Goal: Task Accomplishment & Management: Manage account settings

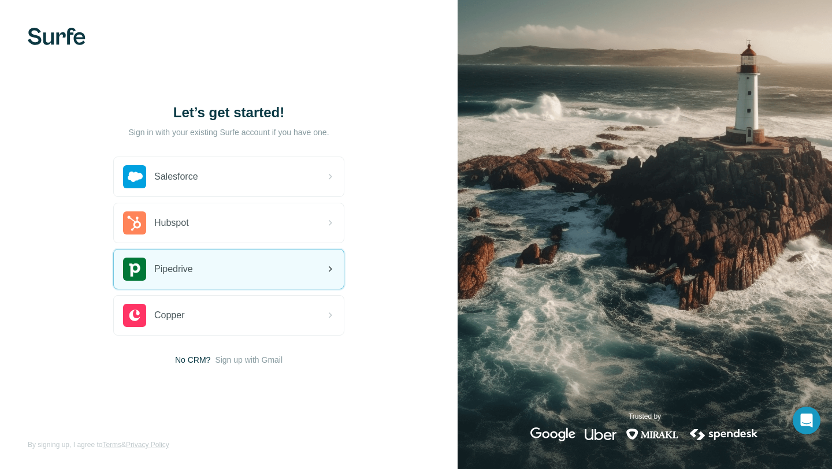
click at [176, 266] on span "Pipedrive" at bounding box center [173, 269] width 39 height 14
click at [204, 267] on div "Pipedrive" at bounding box center [229, 269] width 230 height 39
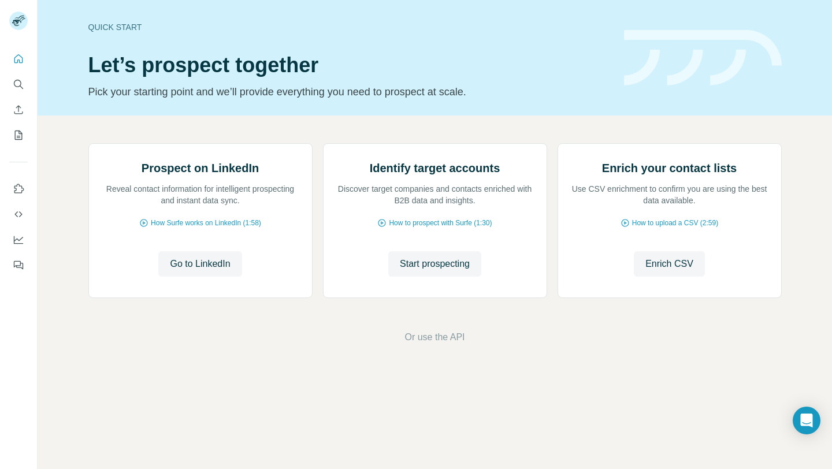
click at [8, 55] on div at bounding box center [18, 159] width 37 height 234
click at [16, 62] on icon "Quick start" at bounding box center [19, 59] width 12 height 12
click at [510, 102] on div "Quick start Let’s prospect together Pick your starting point and we’ll provide …" at bounding box center [435, 58] width 795 height 116
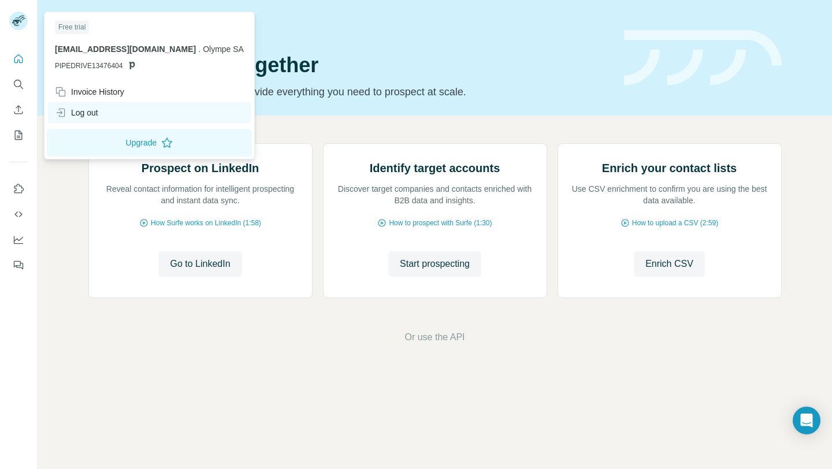
click at [76, 112] on div "Log out" at bounding box center [76, 113] width 43 height 12
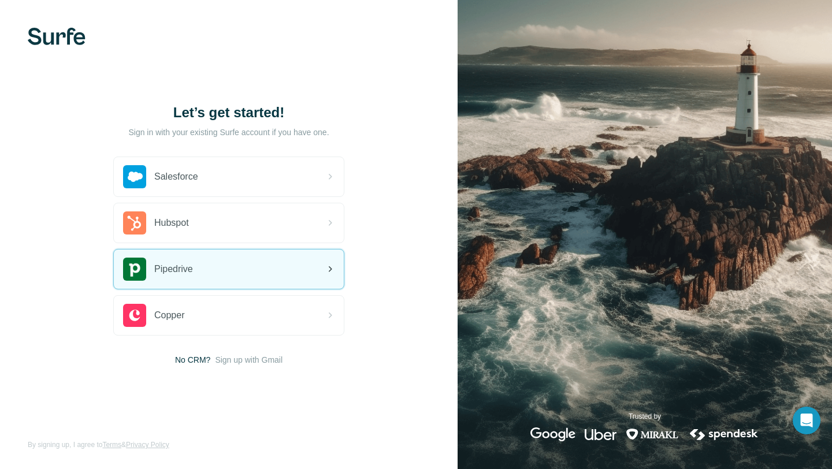
click at [206, 270] on div "Pipedrive" at bounding box center [229, 269] width 230 height 39
click at [239, 265] on div "Pipedrive" at bounding box center [229, 269] width 230 height 39
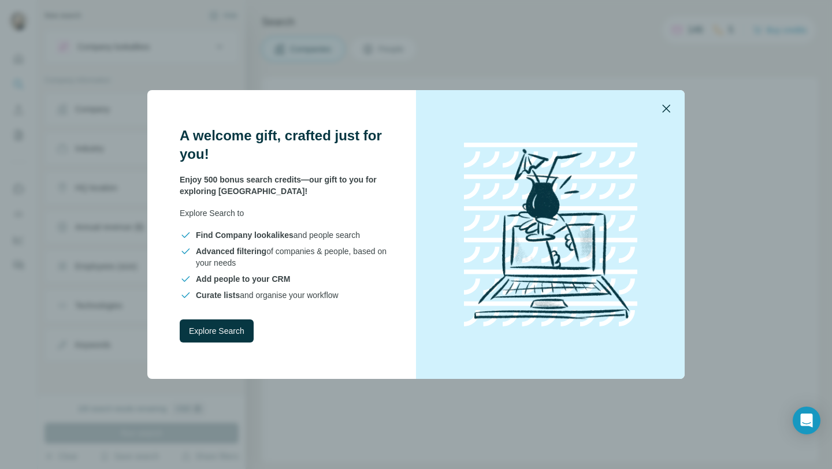
click at [665, 106] on icon "button" at bounding box center [667, 109] width 14 height 14
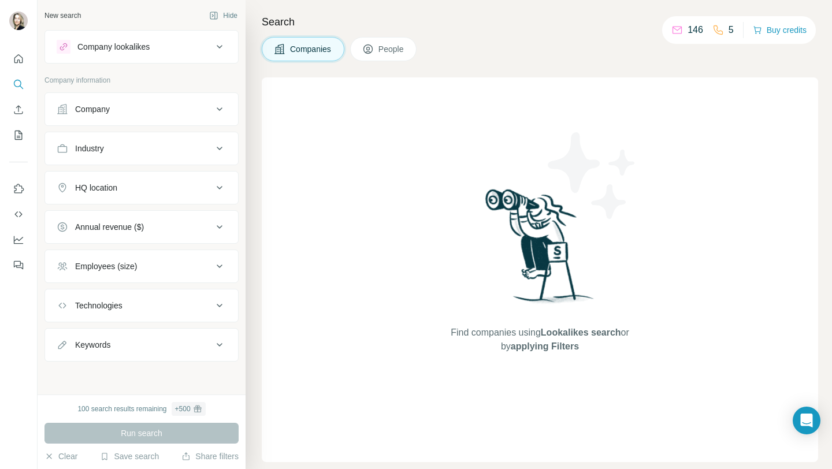
click at [91, 107] on div "Company" at bounding box center [92, 109] width 35 height 12
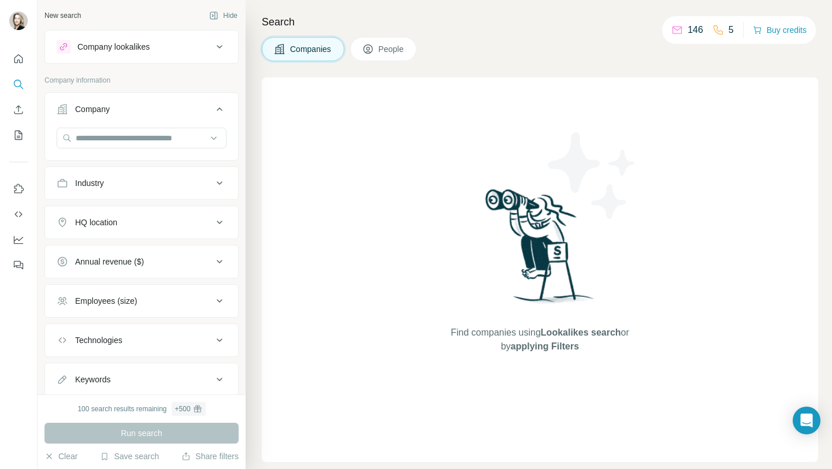
click at [219, 112] on icon at bounding box center [220, 109] width 14 height 14
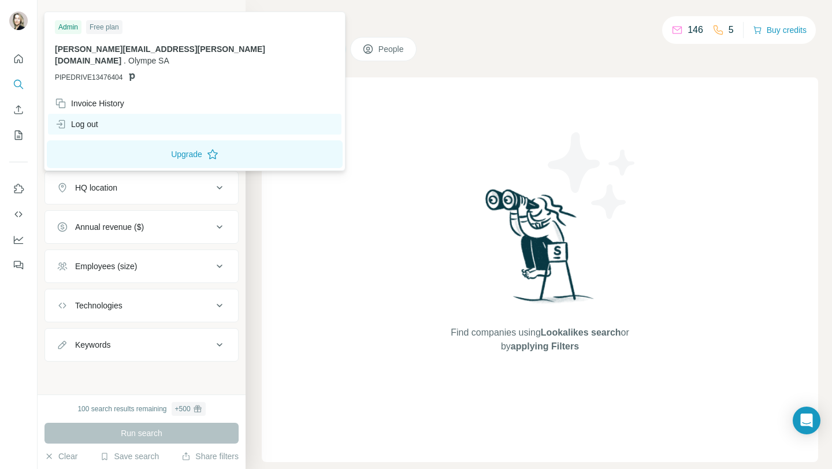
click at [90, 119] on div "Log out" at bounding box center [76, 125] width 43 height 12
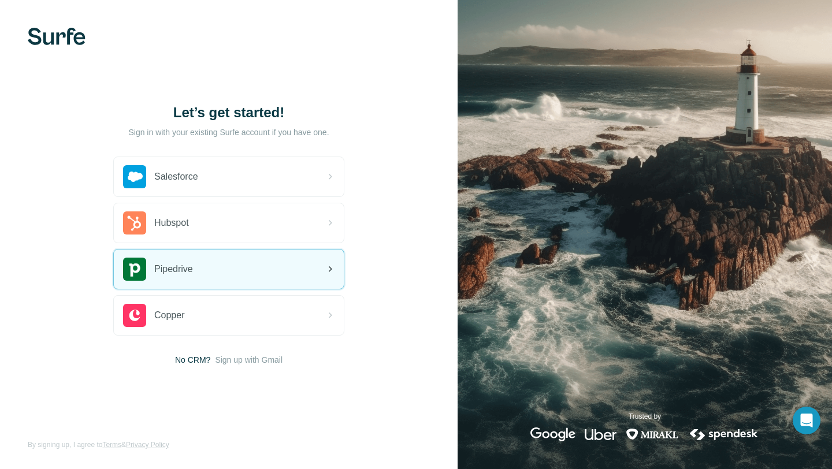
click at [174, 272] on span "Pipedrive" at bounding box center [173, 269] width 39 height 14
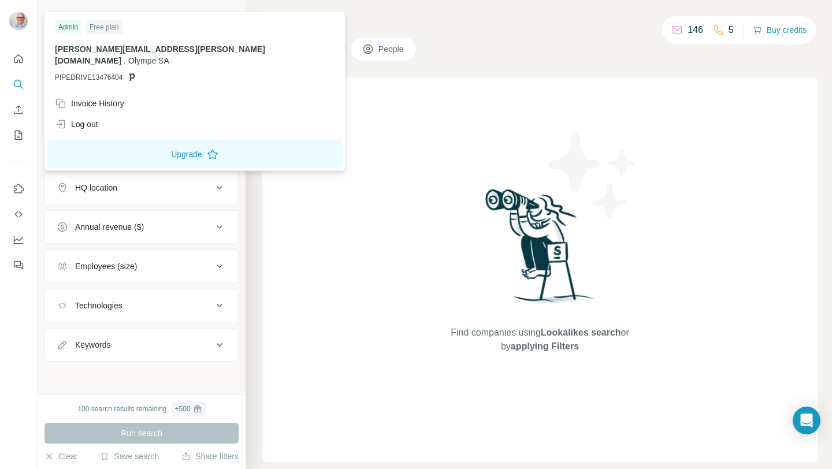
click at [19, 23] on img at bounding box center [18, 21] width 18 height 18
click at [71, 98] on div "Invoice History" at bounding box center [89, 104] width 69 height 12
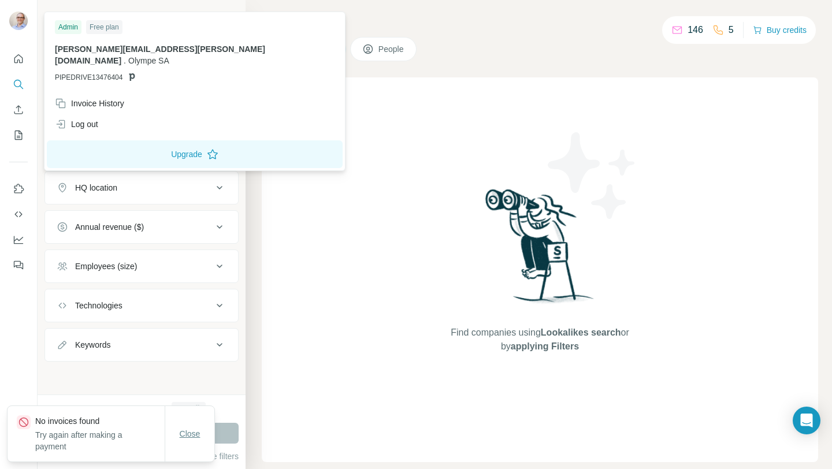
click at [198, 439] on span "Close" at bounding box center [190, 434] width 21 height 12
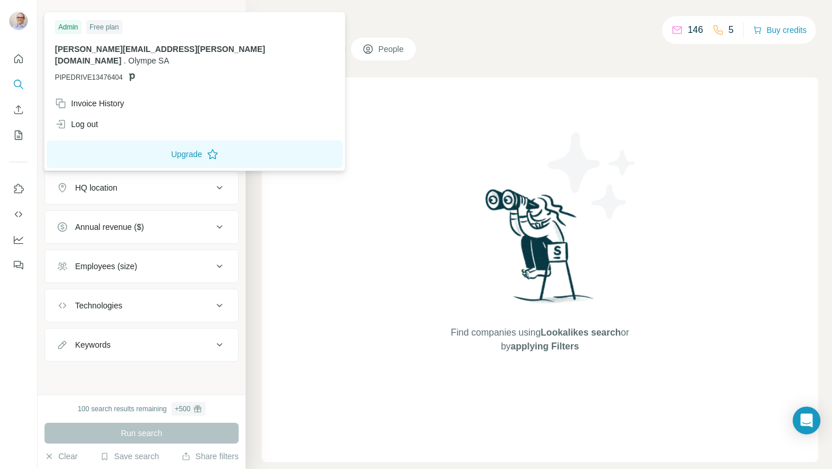
click at [23, 24] on img at bounding box center [18, 21] width 18 height 18
click at [67, 119] on div "Log out" at bounding box center [76, 125] width 43 height 12
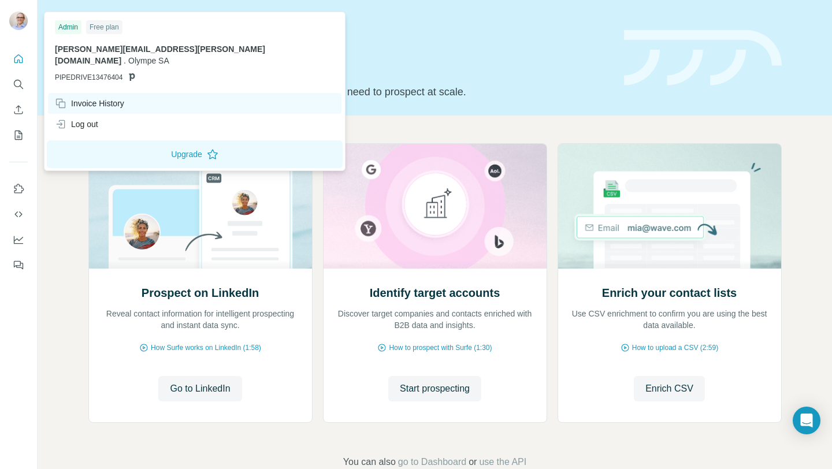
click at [120, 98] on div "Invoice History" at bounding box center [89, 104] width 69 height 12
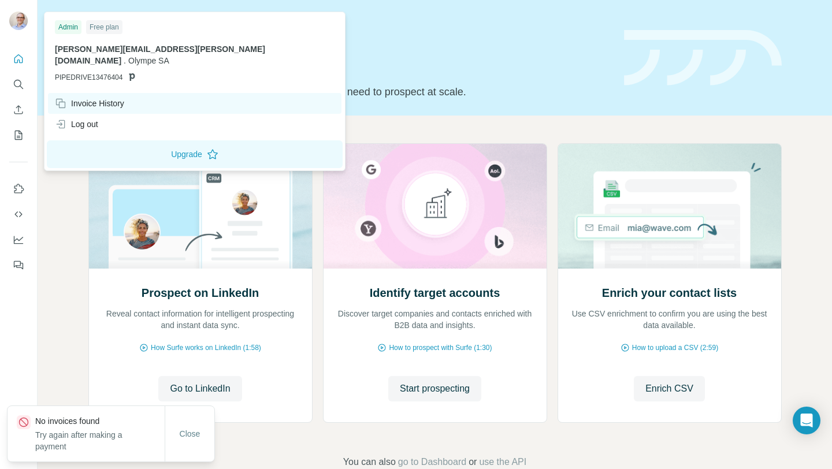
click at [84, 98] on div "Invoice History" at bounding box center [89, 104] width 69 height 12
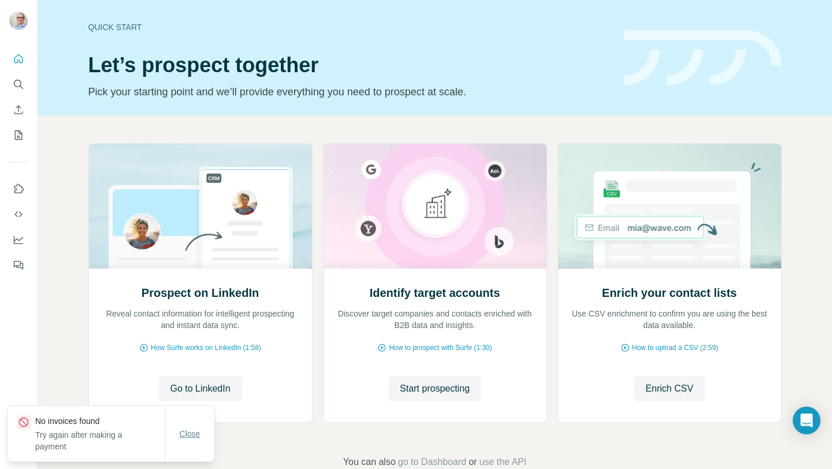
click at [193, 432] on span "Close" at bounding box center [190, 434] width 21 height 12
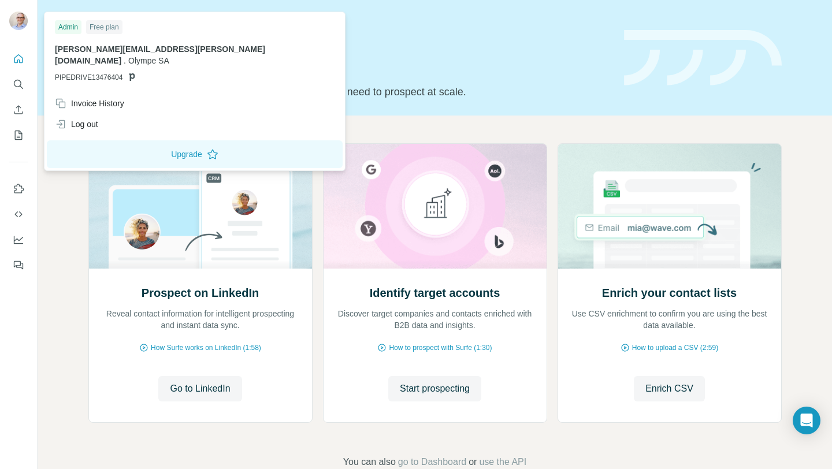
click at [20, 20] on img at bounding box center [18, 21] width 18 height 18
click at [19, 20] on img at bounding box center [18, 21] width 18 height 18
click at [19, 27] on img at bounding box center [18, 21] width 18 height 18
click at [75, 114] on div "Log out" at bounding box center [195, 124] width 294 height 21
